Goal: Use online tool/utility: Utilize a website feature to perform a specific function

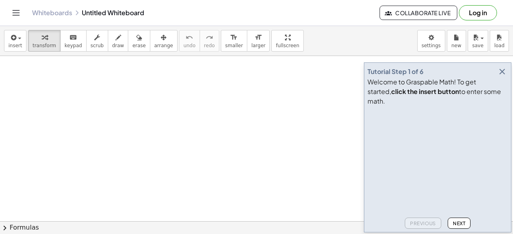
click at [499, 77] on icon "button" at bounding box center [502, 72] width 10 height 10
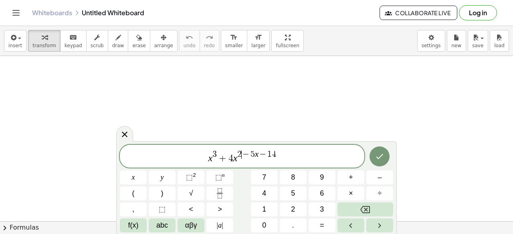
drag, startPoint x: 243, startPoint y: 154, endPoint x: 312, endPoint y: 153, distance: 68.9
click at [228, 195] on button "Fraction" at bounding box center [219, 194] width 27 height 14
drag, startPoint x: 268, startPoint y: 153, endPoint x: 214, endPoint y: 183, distance: 61.9
click at [201, 157] on span "x 3 + 4 x 2 − 5 x − 1 4" at bounding box center [242, 157] width 244 height 14
click at [217, 192] on icon "Fraction" at bounding box center [220, 194] width 10 height 10
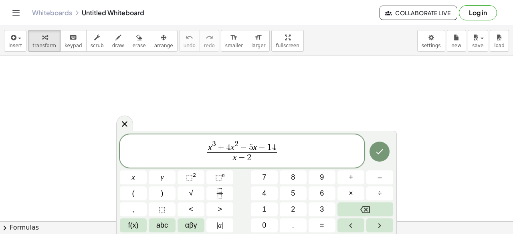
click at [373, 153] on button "Done" at bounding box center [379, 152] width 20 height 20
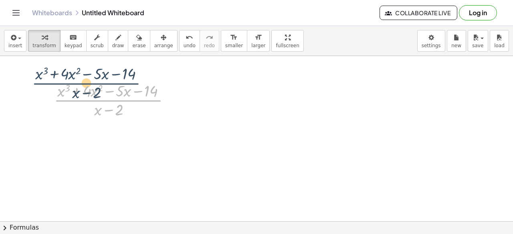
drag, startPoint x: 135, startPoint y: 101, endPoint x: 113, endPoint y: 84, distance: 28.0
click at [113, 84] on div at bounding box center [115, 100] width 131 height 40
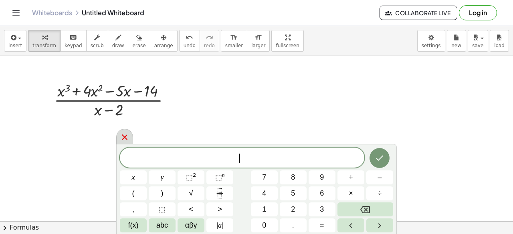
click at [128, 132] on div at bounding box center [124, 137] width 17 height 16
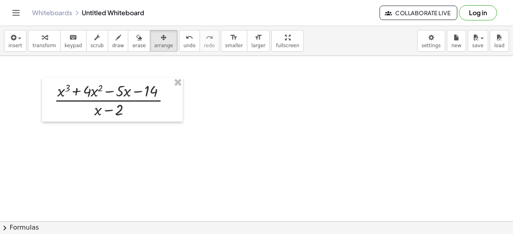
drag, startPoint x: 142, startPoint y: 38, endPoint x: 131, endPoint y: 67, distance: 31.1
click at [154, 38] on div "button" at bounding box center [163, 37] width 19 height 10
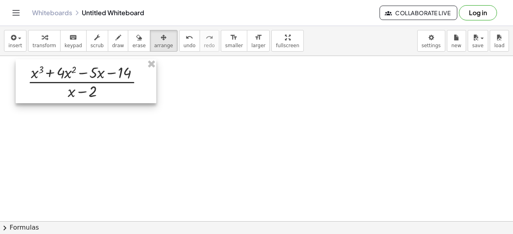
drag, startPoint x: 131, startPoint y: 82, endPoint x: 107, endPoint y: 65, distance: 29.6
click at [107, 65] on div at bounding box center [86, 81] width 141 height 44
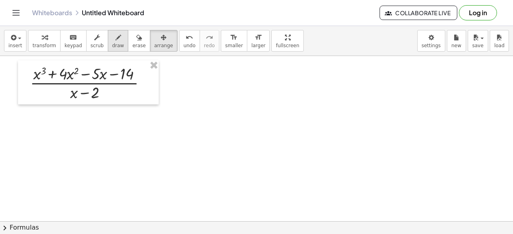
click at [112, 43] on span "draw" at bounding box center [118, 46] width 12 height 6
drag, startPoint x: 87, startPoint y: 105, endPoint x: 84, endPoint y: 124, distance: 19.5
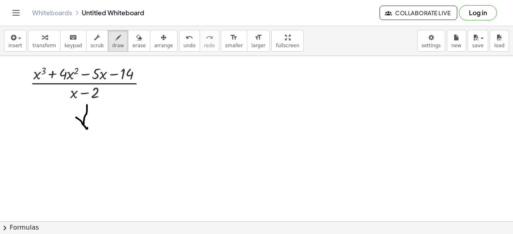
drag, startPoint x: 76, startPoint y: 117, endPoint x: 88, endPoint y: 124, distance: 14.0
drag, startPoint x: 67, startPoint y: 156, endPoint x: 67, endPoint y: 172, distance: 16.0
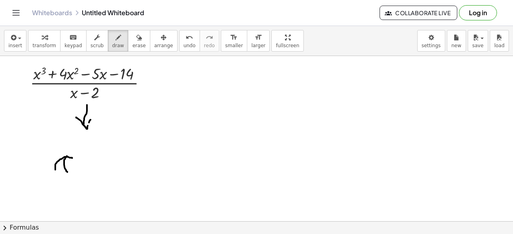
drag, startPoint x: 72, startPoint y: 157, endPoint x: 55, endPoint y: 170, distance: 20.9
drag, startPoint x: 61, startPoint y: 164, endPoint x: 73, endPoint y: 176, distance: 16.7
drag, startPoint x: 73, startPoint y: 167, endPoint x: 63, endPoint y: 182, distance: 17.9
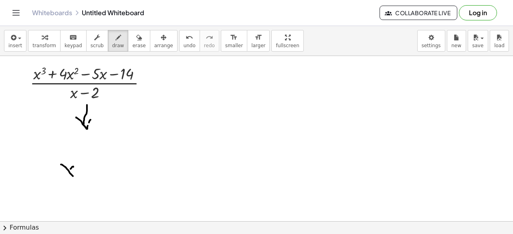
drag, startPoint x: 79, startPoint y: 169, endPoint x: 87, endPoint y: 169, distance: 8.0
drag, startPoint x: 96, startPoint y: 166, endPoint x: 108, endPoint y: 184, distance: 21.3
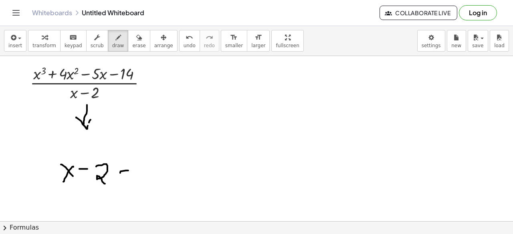
drag, startPoint x: 120, startPoint y: 173, endPoint x: 129, endPoint y: 170, distance: 8.8
drag, startPoint x: 139, startPoint y: 182, endPoint x: 143, endPoint y: 177, distance: 6.3
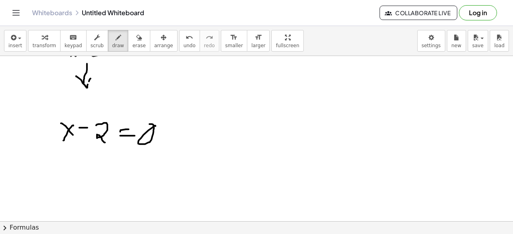
scroll to position [80, 0]
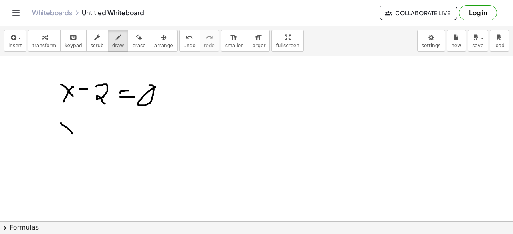
drag, startPoint x: 61, startPoint y: 123, endPoint x: 72, endPoint y: 133, distance: 15.6
click at [72, 133] on div at bounding box center [256, 168] width 513 height 384
drag, startPoint x: 73, startPoint y: 122, endPoint x: 69, endPoint y: 131, distance: 9.5
click at [60, 132] on div at bounding box center [256, 168] width 513 height 384
drag, startPoint x: 97, startPoint y: 72, endPoint x: 189, endPoint y: 87, distance: 93.7
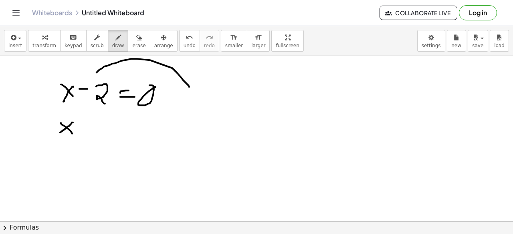
click at [189, 87] on div at bounding box center [256, 168] width 513 height 384
drag, startPoint x: 174, startPoint y: 78, endPoint x: 193, endPoint y: 79, distance: 19.3
click at [193, 79] on div at bounding box center [256, 168] width 513 height 384
drag, startPoint x: 85, startPoint y: 128, endPoint x: 95, endPoint y: 123, distance: 11.8
click at [95, 123] on div at bounding box center [256, 168] width 513 height 384
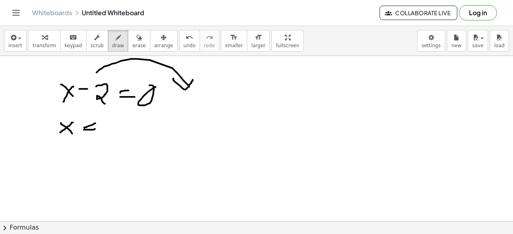
drag, startPoint x: 84, startPoint y: 129, endPoint x: 119, endPoint y: 124, distance: 35.2
click at [99, 129] on div at bounding box center [256, 168] width 513 height 384
drag, startPoint x: 124, startPoint y: 120, endPoint x: 120, endPoint y: 117, distance: 4.9
click at [122, 117] on div at bounding box center [256, 168] width 513 height 384
drag, startPoint x: 152, startPoint y: 125, endPoint x: 149, endPoint y: 136, distance: 11.2
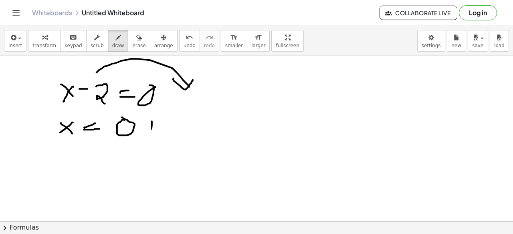
click at [149, 136] on div at bounding box center [256, 168] width 513 height 384
drag, startPoint x: 145, startPoint y: 129, endPoint x: 160, endPoint y: 128, distance: 14.8
click at [160, 128] on div at bounding box center [256, 168] width 513 height 384
drag, startPoint x: 164, startPoint y: 123, endPoint x: 166, endPoint y: 135, distance: 11.4
click at [166, 135] on div at bounding box center [256, 168] width 513 height 384
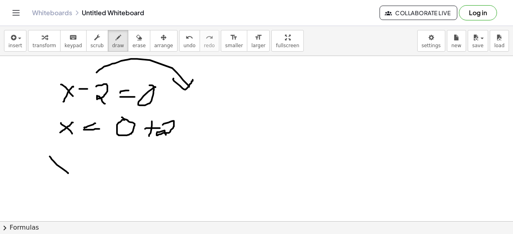
drag, startPoint x: 50, startPoint y: 156, endPoint x: 68, endPoint y: 173, distance: 25.0
click at [68, 173] on div at bounding box center [256, 168] width 513 height 384
drag, startPoint x: 67, startPoint y: 157, endPoint x: 54, endPoint y: 170, distance: 18.4
click at [52, 170] on div at bounding box center [256, 168] width 513 height 384
drag, startPoint x: 75, startPoint y: 161, endPoint x: 83, endPoint y: 159, distance: 7.5
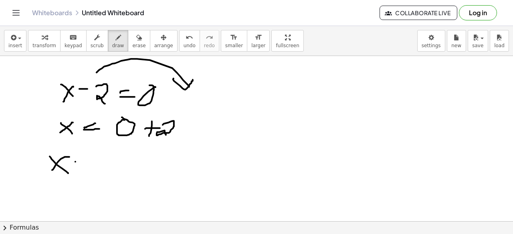
click at [83, 159] on div at bounding box center [256, 168] width 513 height 384
drag, startPoint x: 68, startPoint y: 163, endPoint x: 91, endPoint y: 159, distance: 22.7
click at [81, 163] on div at bounding box center [256, 168] width 513 height 384
drag, startPoint x: 91, startPoint y: 158, endPoint x: 111, endPoint y: 169, distance: 22.8
click at [111, 169] on div at bounding box center [256, 168] width 513 height 384
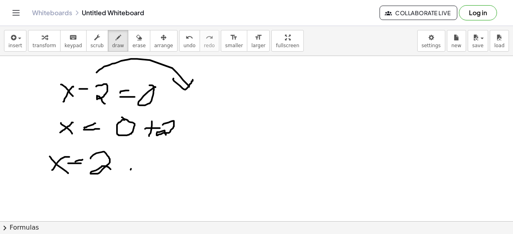
drag, startPoint x: 131, startPoint y: 170, endPoint x: 108, endPoint y: 190, distance: 30.6
click at [103, 190] on div at bounding box center [256, 168] width 513 height 384
drag, startPoint x: 133, startPoint y: 178, endPoint x: 119, endPoint y: 198, distance: 24.5
click at [119, 198] on div at bounding box center [256, 168] width 513 height 384
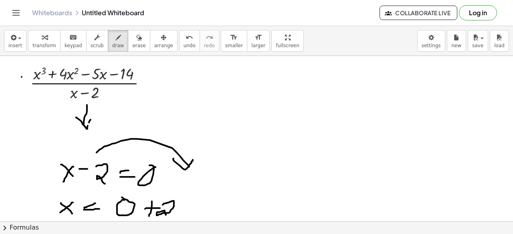
drag, startPoint x: 248, startPoint y: 74, endPoint x: 224, endPoint y: 100, distance: 35.7
drag
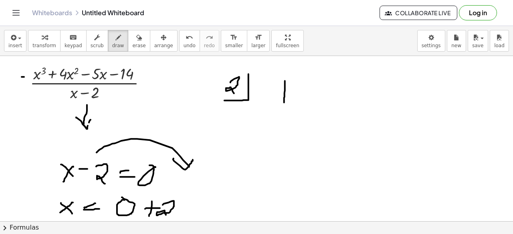
drag, startPoint x: 285, startPoint y: 81, endPoint x: 284, endPoint y: 102, distance: 21.7
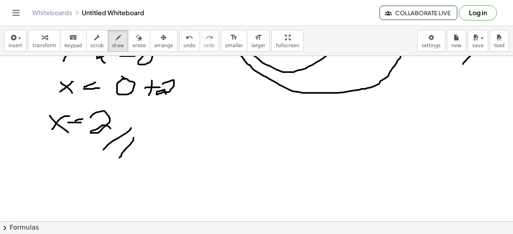
scroll to position [160, 0]
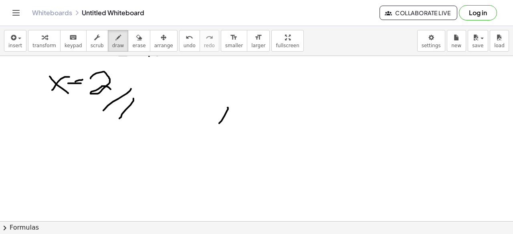
click at [215, 128] on div at bounding box center [256, 88] width 513 height 384
click at [225, 129] on div at bounding box center [256, 88] width 513 height 384
click at [248, 112] on div at bounding box center [256, 88] width 513 height 384
click at [269, 113] on div at bounding box center [256, 88] width 513 height 384
click at [267, 124] on div at bounding box center [256, 88] width 513 height 384
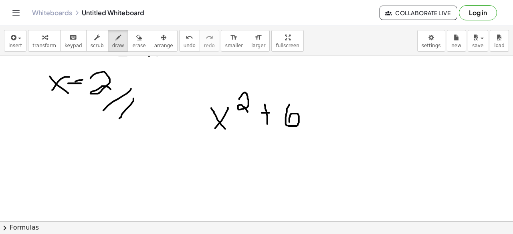
click at [289, 124] on div at bounding box center [256, 88] width 513 height 384
click at [321, 126] on div at bounding box center [256, 88] width 513 height 384
click at [309, 129] on div at bounding box center [256, 88] width 513 height 384
click at [341, 113] on div at bounding box center [256, 88] width 513 height 384
click at [345, 105] on div at bounding box center [256, 88] width 513 height 384
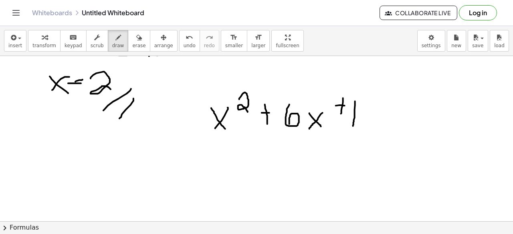
click at [353, 126] on div at bounding box center [256, 88] width 513 height 384
click at [349, 103] on div at bounding box center [256, 88] width 513 height 384
click at [361, 115] on div at bounding box center [256, 88] width 513 height 384
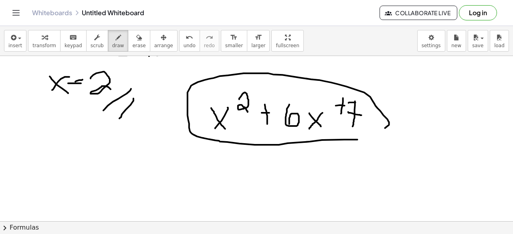
click at [343, 143] on div at bounding box center [256, 88] width 513 height 384
click at [134, 42] on button "erase" at bounding box center [139, 41] width 22 height 22
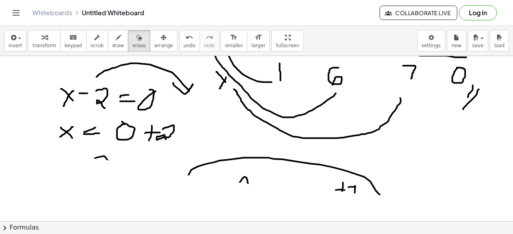
scroll to position [40, 0]
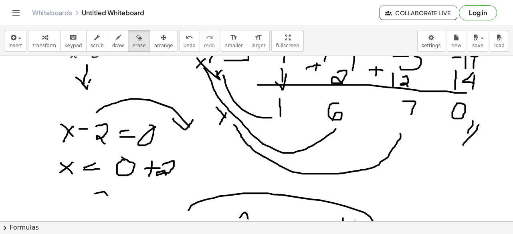
drag, startPoint x: 378, startPoint y: 140, endPoint x: 307, endPoint y: 167, distance: 76.2
click at [347, 191] on div at bounding box center [256, 208] width 513 height 384
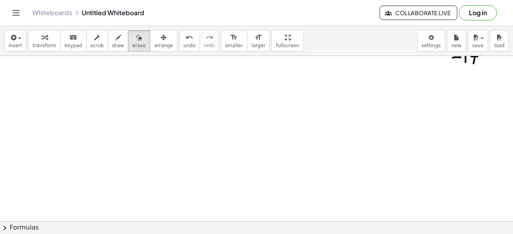
drag, startPoint x: 261, startPoint y: 113, endPoint x: 106, endPoint y: 28, distance: 177.2
click at [106, 28] on div "insert select one: Math Expression Function Text Youtube Video Graphing Geometr…" at bounding box center [256, 130] width 513 height 208
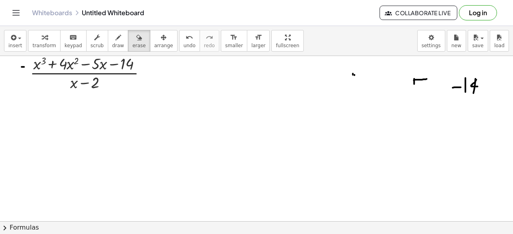
scroll to position [0, 0]
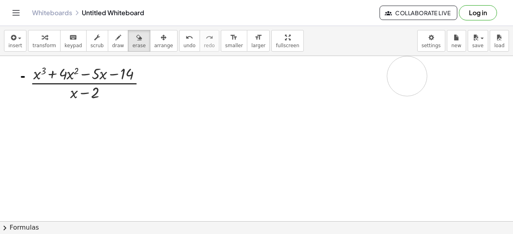
drag, startPoint x: 513, startPoint y: 101, endPoint x: 91, endPoint y: 61, distance: 423.5
drag, startPoint x: 26, startPoint y: 76, endPoint x: 214, endPoint y: 7, distance: 200.0
click at [112, 38] on div "button" at bounding box center [118, 37] width 12 height 10
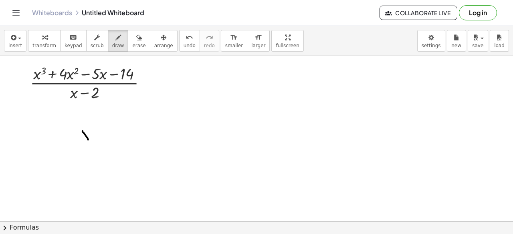
drag, startPoint x: 83, startPoint y: 131, endPoint x: 91, endPoint y: 138, distance: 10.3
drag, startPoint x: 91, startPoint y: 136, endPoint x: 81, endPoint y: 143, distance: 12.0
drag, startPoint x: 103, startPoint y: 137, endPoint x: 113, endPoint y: 137, distance: 9.6
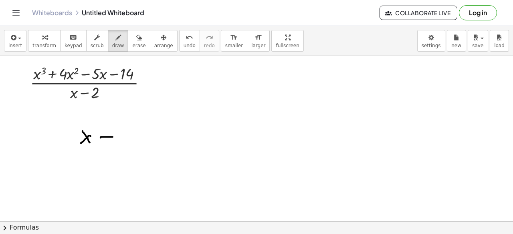
drag, startPoint x: 118, startPoint y: 133, endPoint x: 116, endPoint y: 141, distance: 7.4
drag, startPoint x: 119, startPoint y: 139, endPoint x: 124, endPoint y: 142, distance: 6.3
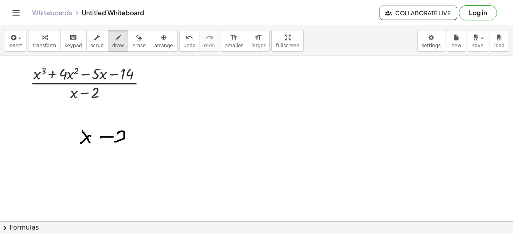
drag, startPoint x: 134, startPoint y: 143, endPoint x: 141, endPoint y: 143, distance: 6.8
drag, startPoint x: 156, startPoint y: 130, endPoint x: 142, endPoint y: 133, distance: 14.3
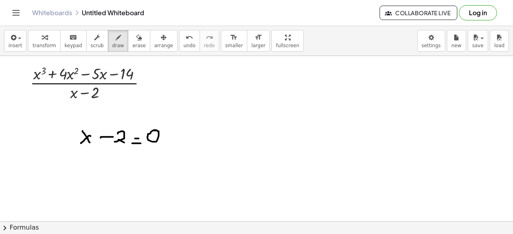
drag, startPoint x: 119, startPoint y: 121, endPoint x: 151, endPoint y: 120, distance: 31.7
drag, startPoint x: 152, startPoint y: 119, endPoint x: 146, endPoint y: 125, distance: 9.1
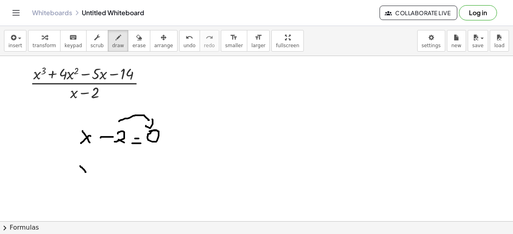
drag, startPoint x: 81, startPoint y: 167, endPoint x: 86, endPoint y: 172, distance: 6.8
drag, startPoint x: 85, startPoint y: 165, endPoint x: 83, endPoint y: 173, distance: 7.8
drag, startPoint x: 104, startPoint y: 165, endPoint x: 100, endPoint y: 167, distance: 4.3
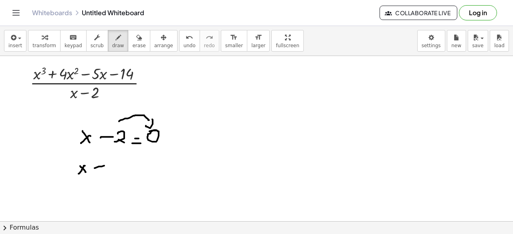
drag, startPoint x: 99, startPoint y: 169, endPoint x: 111, endPoint y: 168, distance: 12.0
drag, startPoint x: 139, startPoint y: 166, endPoint x: 139, endPoint y: 172, distance: 5.6
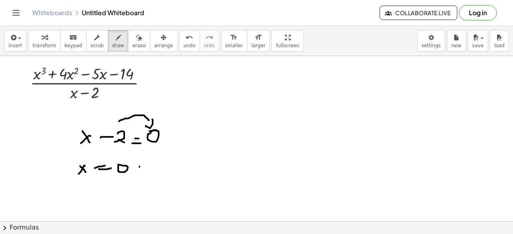
drag, startPoint x: 139, startPoint y: 169, endPoint x: 143, endPoint y: 167, distance: 5.1
drag, startPoint x: 149, startPoint y: 161, endPoint x: 99, endPoint y: 188, distance: 57.5
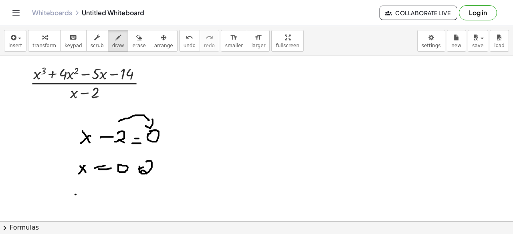
drag, startPoint x: 76, startPoint y: 194, endPoint x: 89, endPoint y: 194, distance: 13.2
drag, startPoint x: 81, startPoint y: 188, endPoint x: 79, endPoint y: 200, distance: 12.0
drag, startPoint x: 109, startPoint y: 190, endPoint x: 115, endPoint y: 190, distance: 6.0
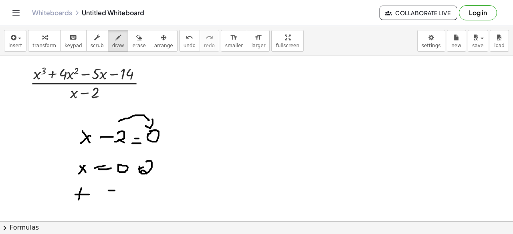
drag, startPoint x: 111, startPoint y: 191, endPoint x: 123, endPoint y: 191, distance: 11.6
drag, startPoint x: 126, startPoint y: 188, endPoint x: 139, endPoint y: 190, distance: 13.8
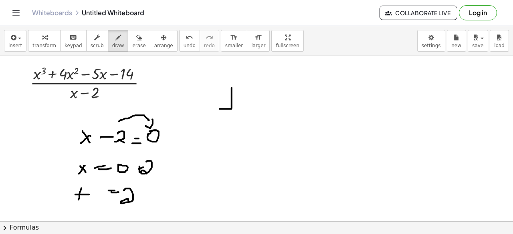
drag, startPoint x: 232, startPoint y: 87, endPoint x: 198, endPoint y: 111, distance: 40.8
drag, startPoint x: 207, startPoint y: 96, endPoint x: 220, endPoint y: 103, distance: 14.9
drag, startPoint x: 254, startPoint y: 91, endPoint x: 257, endPoint y: 109, distance: 18.3
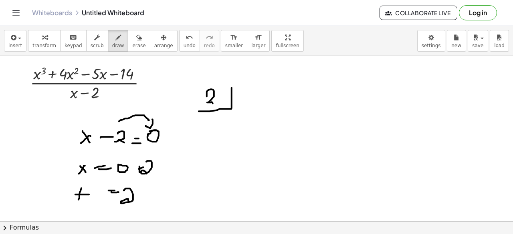
drag, startPoint x: 278, startPoint y: 96, endPoint x: 284, endPoint y: 102, distance: 7.7
drag, startPoint x: 283, startPoint y: 96, endPoint x: 280, endPoint y: 117, distance: 21.4
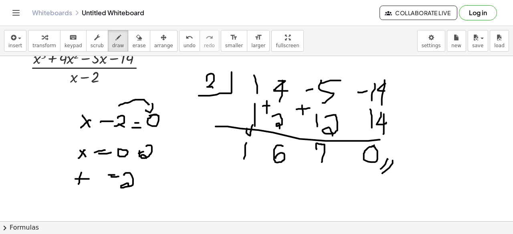
scroll to position [40, 0]
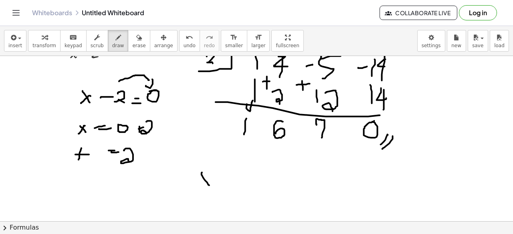
click at [209, 185] on div at bounding box center [256, 208] width 513 height 384
click at [199, 185] on div at bounding box center [256, 208] width 513 height 384
click at [233, 167] on div at bounding box center [256, 208] width 513 height 384
click at [242, 180] on div at bounding box center [256, 208] width 513 height 384
click at [239, 182] on div at bounding box center [256, 208] width 513 height 384
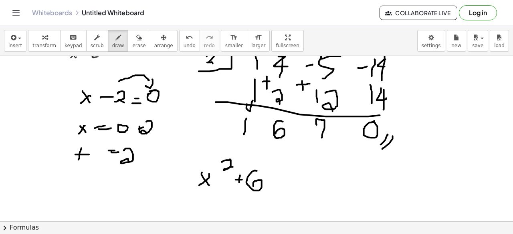
click at [253, 186] on div at bounding box center [256, 208] width 513 height 384
click at [279, 190] on div at bounding box center [256, 208] width 513 height 384
click at [268, 195] on div at bounding box center [256, 208] width 513 height 384
click at [297, 180] on div at bounding box center [256, 208] width 513 height 384
click at [309, 176] on div at bounding box center [256, 208] width 513 height 384
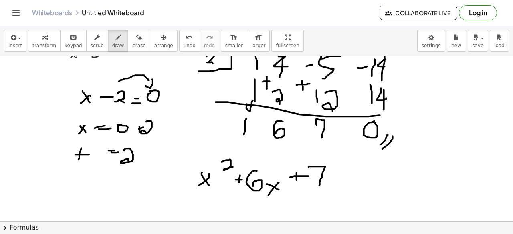
click at [319, 186] on div at bounding box center [256, 208] width 513 height 384
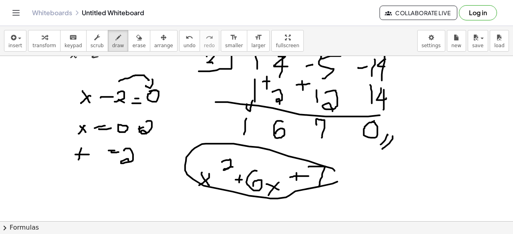
click at [329, 175] on div at bounding box center [256, 208] width 513 height 384
